Goal: Task Accomplishment & Management: Complete application form

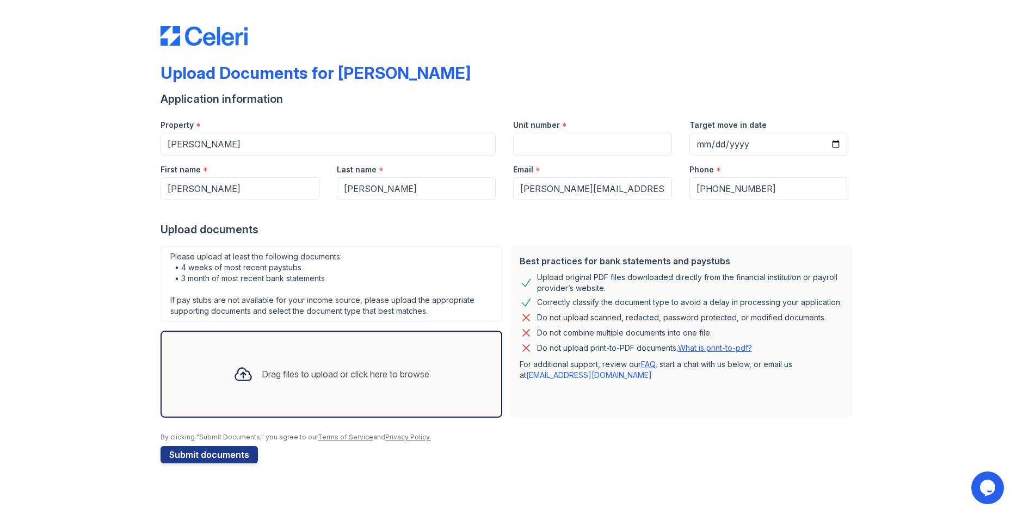
click at [360, 379] on div "Drag files to upload or click here to browse" at bounding box center [346, 374] width 168 height 13
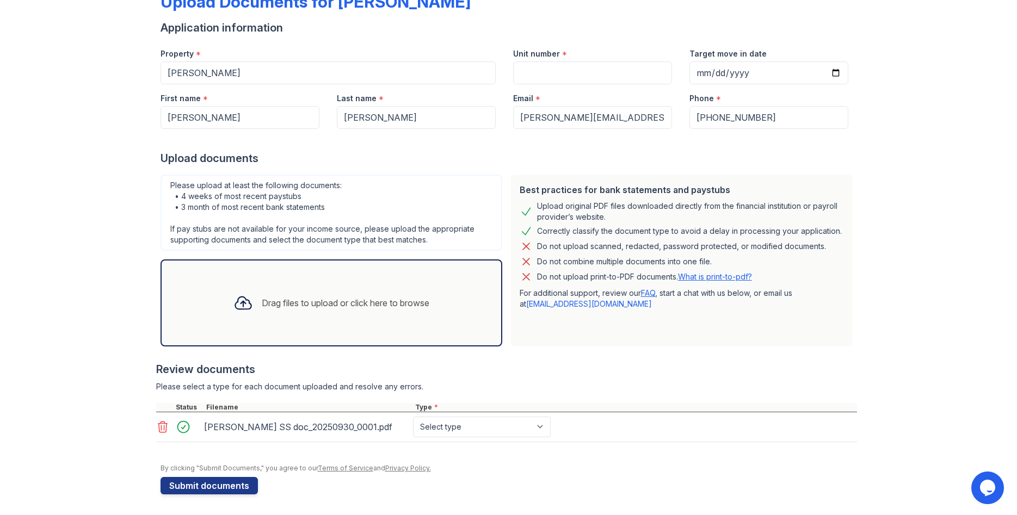
scroll to position [72, 0]
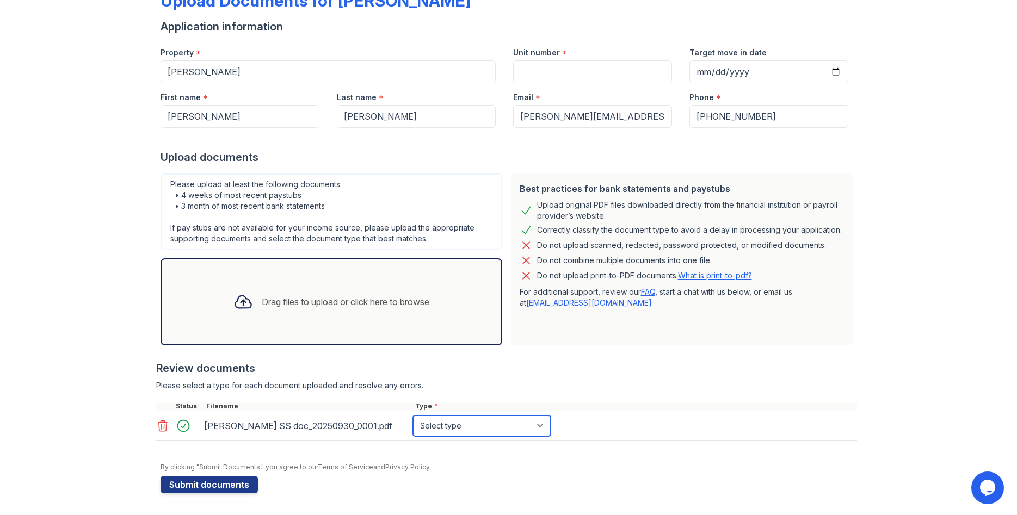
select select "benefit_award_letter"
click option "Benefit Award Letter" at bounding box center [0, 0] width 0 height 0
click at [265, 304] on div "Drag files to upload or click here to browse" at bounding box center [346, 301] width 168 height 13
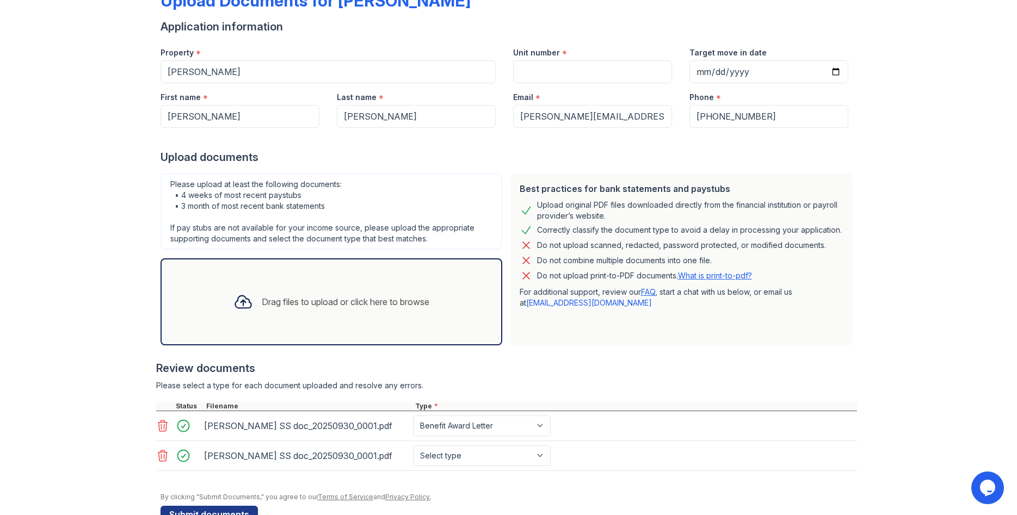
click at [163, 458] on icon at bounding box center [162, 455] width 13 height 13
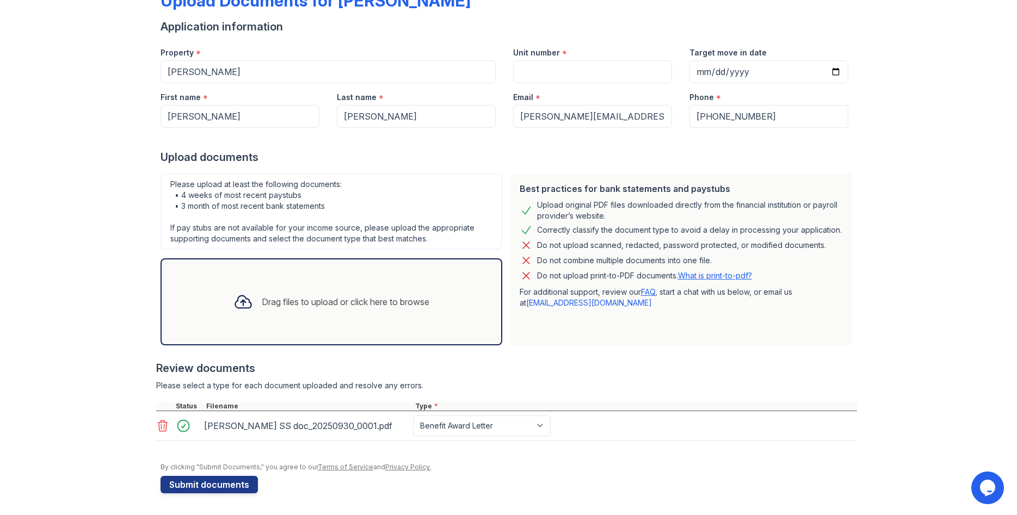
click at [344, 311] on div "Drag files to upload or click here to browse" at bounding box center [331, 301] width 213 height 37
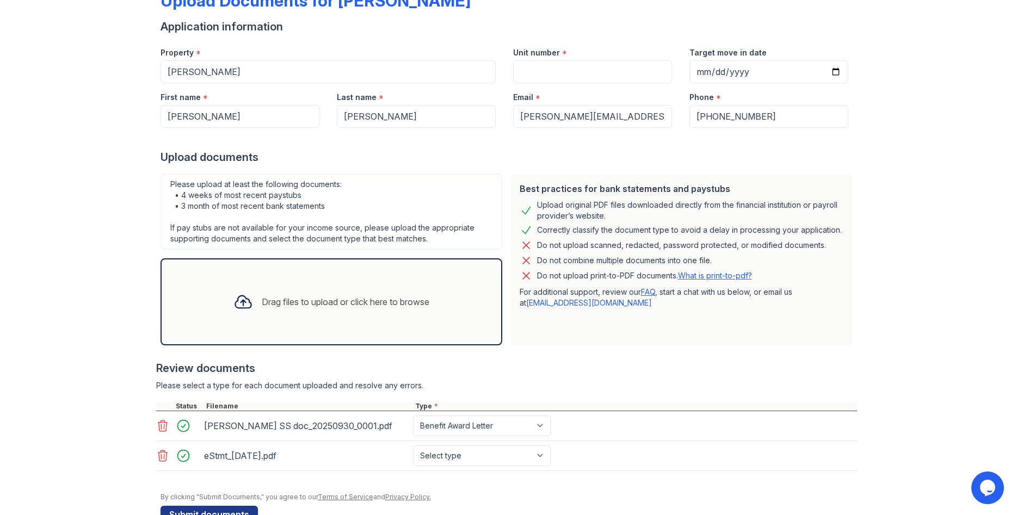
click at [354, 315] on div "Drag files to upload or click here to browse" at bounding box center [331, 301] width 213 height 37
click at [411, 301] on div "Drag files to upload or click here to browse" at bounding box center [346, 301] width 168 height 13
click at [326, 305] on div "Drag files to upload or click here to browse" at bounding box center [346, 301] width 168 height 13
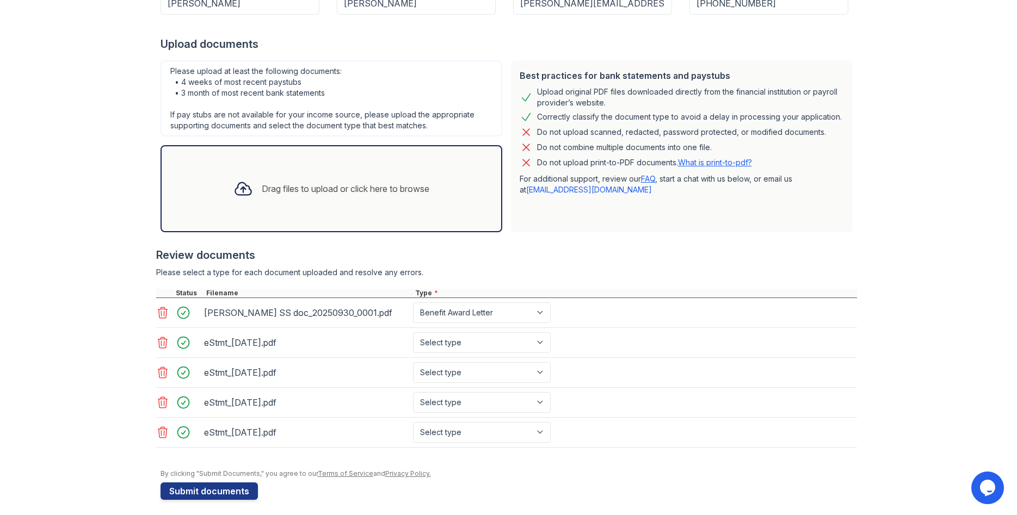
scroll to position [192, 0]
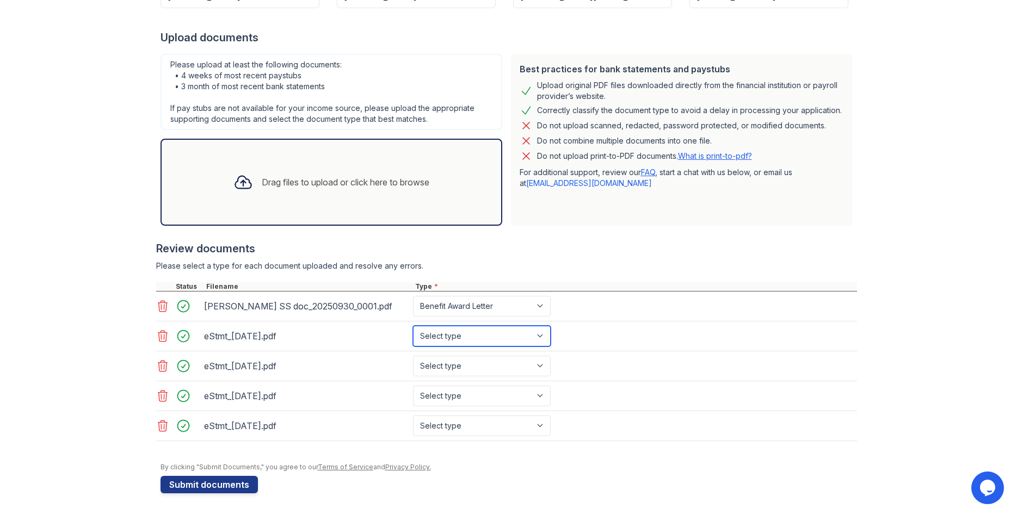
click at [413, 326] on select "Select type Paystub Bank Statement Offer Letter Tax Documents Benefit Award Let…" at bounding box center [482, 336] width 138 height 21
select select "bank_statement"
click option "Bank Statement" at bounding box center [0, 0] width 0 height 0
click at [413, 356] on select "Select type Paystub Bank Statement Offer Letter Tax Documents Benefit Award Let…" at bounding box center [482, 366] width 138 height 21
select select "bank_statement"
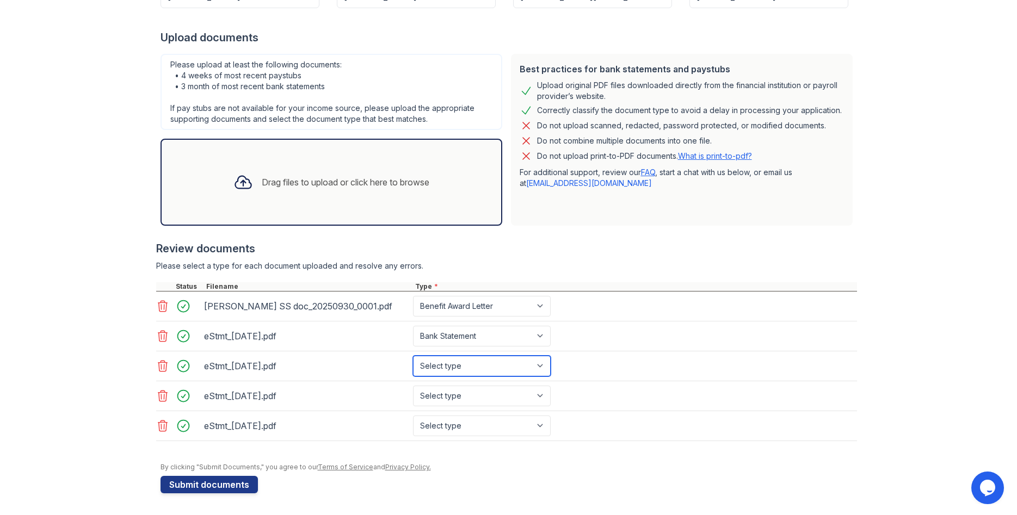
click option "Bank Statement" at bounding box center [0, 0] width 0 height 0
click at [413, 386] on select "Select type Paystub Bank Statement Offer Letter Tax Documents Benefit Award Let…" at bounding box center [482, 396] width 138 height 21
select select "bank_statement"
click option "Bank Statement" at bounding box center [0, 0] width 0 height 0
click at [413, 416] on select "Select type Paystub Bank Statement Offer Letter Tax Documents Benefit Award Let…" at bounding box center [482, 426] width 138 height 21
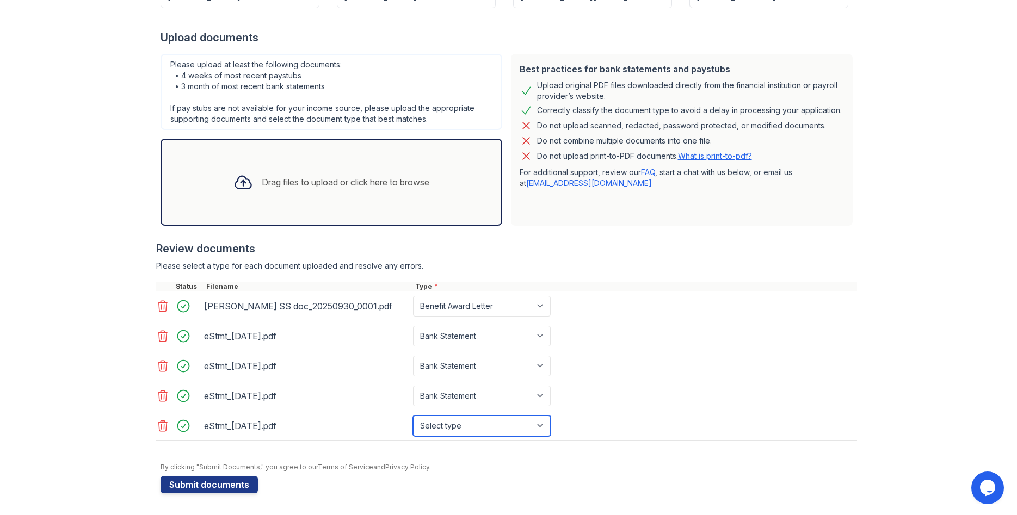
select select "bank_statement"
click option "Bank Statement" at bounding box center [0, 0] width 0 height 0
click at [162, 337] on icon at bounding box center [162, 336] width 13 height 13
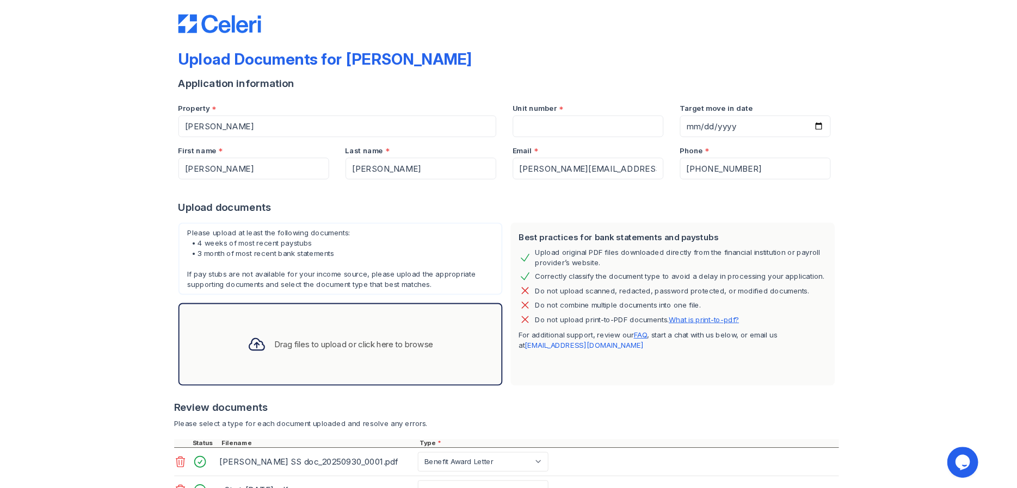
scroll to position [0, 0]
